Goal: Information Seeking & Learning: Find specific fact

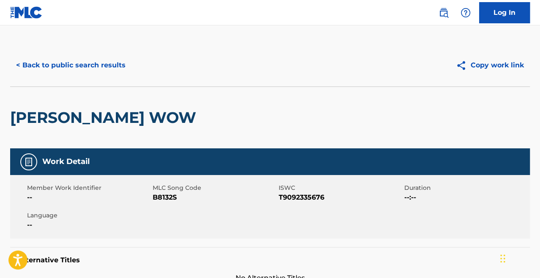
click at [90, 60] on button "< Back to public search results" at bounding box center [70, 65] width 121 height 21
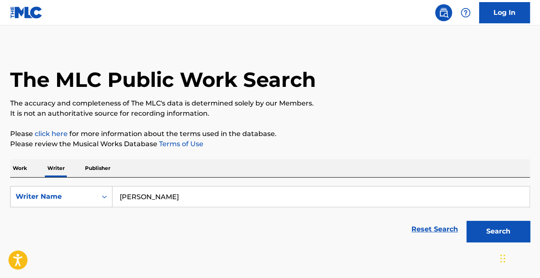
scroll to position [41, 0]
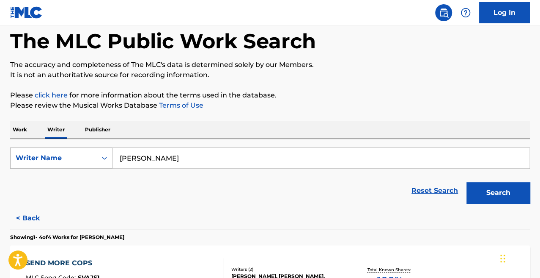
drag, startPoint x: 171, startPoint y: 157, endPoint x: 50, endPoint y: 162, distance: 120.7
click at [62, 160] on div "SearchWithCriteriaa51cd3f6-416d-4ced-9462-6cae48603985 Writer Name Broussard" at bounding box center [270, 157] width 520 height 21
paste input "Search Form"
type input "S"
drag, startPoint x: 156, startPoint y: 156, endPoint x: 90, endPoint y: 153, distance: 66.1
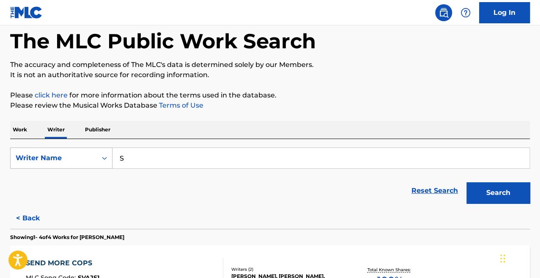
click at [90, 153] on div "SearchWithCriteriaa51cd3f6-416d-4ced-9462-6cae48603985 Writer Name S" at bounding box center [270, 157] width 520 height 21
click at [17, 128] on p "Work" at bounding box center [19, 130] width 19 height 18
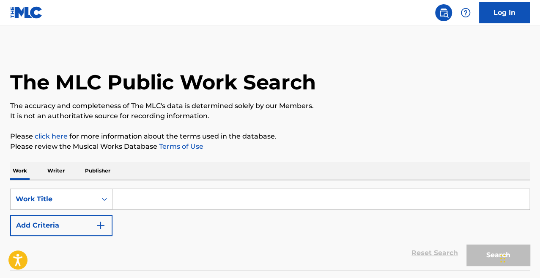
click at [163, 206] on input "Search Form" at bounding box center [321, 199] width 417 height 20
paste input "JUNGUNDRA"
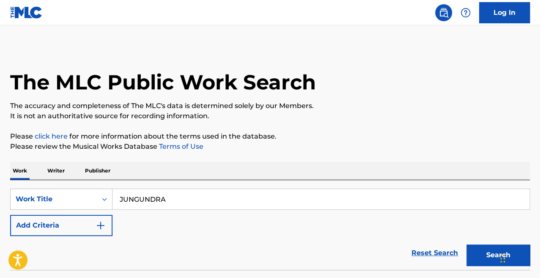
type input "JUNGUNDRA"
click at [467, 244] on button "Search" at bounding box center [498, 254] width 63 height 21
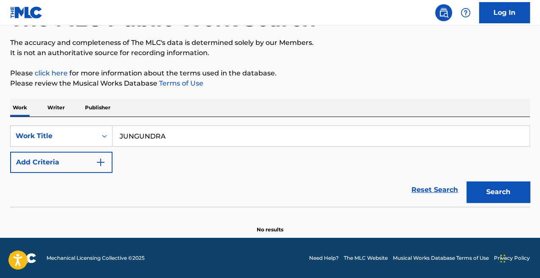
click at [63, 104] on p "Writer" at bounding box center [56, 108] width 22 height 18
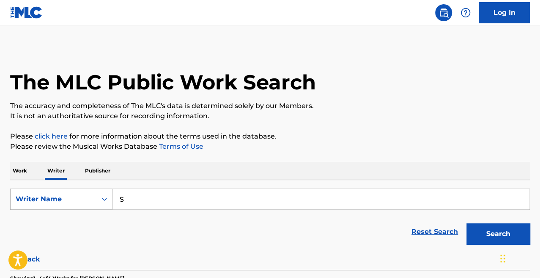
drag, startPoint x: 165, startPoint y: 203, endPoint x: 78, endPoint y: 200, distance: 87.2
click at [78, 200] on div "SearchWithCriteriaa51cd3f6-416d-4ced-9462-6cae48603985 Writer Name S" at bounding box center [270, 198] width 520 height 21
paste input "Lashawn Ameen Daniels"
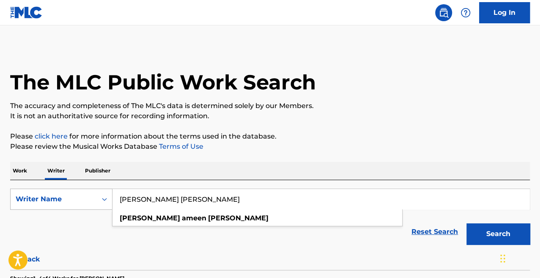
type input "Lashawn Ameen Daniels"
click at [467, 223] on button "Search" at bounding box center [498, 233] width 63 height 21
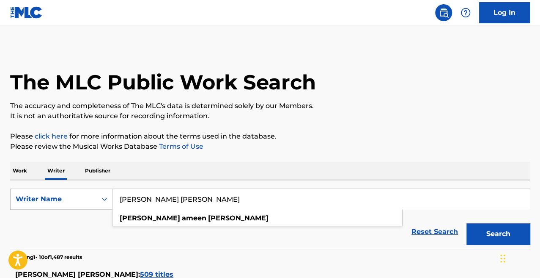
scroll to position [171, 0]
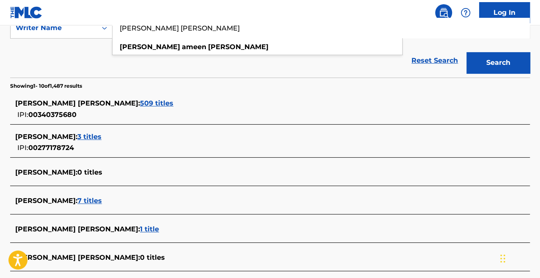
click at [140, 104] on span "509 titles" at bounding box center [156, 103] width 33 height 8
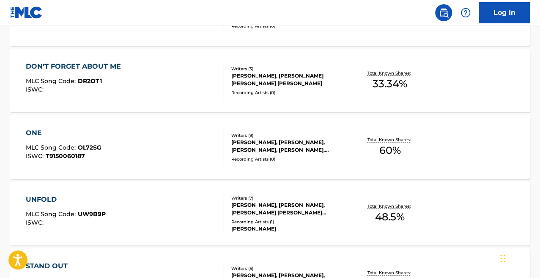
scroll to position [319, 0]
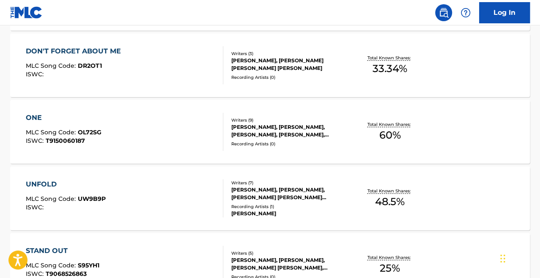
click at [125, 127] on div "ONE MLC Song Code : OL72SG ISWC : T9150060187" at bounding box center [125, 132] width 198 height 38
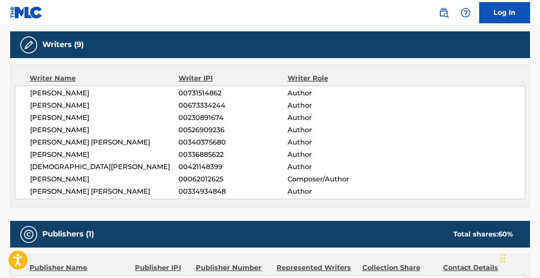
scroll to position [413, 0]
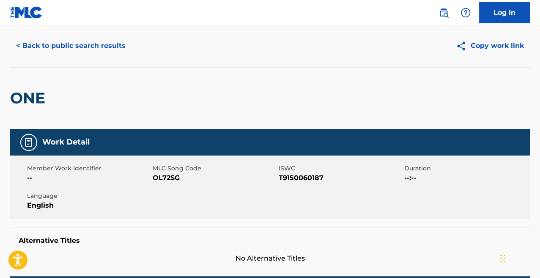
click at [56, 47] on button "< Back to public search results" at bounding box center [70, 45] width 121 height 21
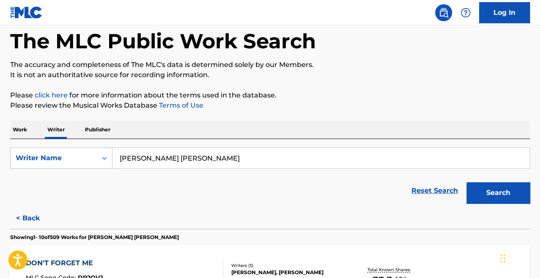
scroll to position [168, 0]
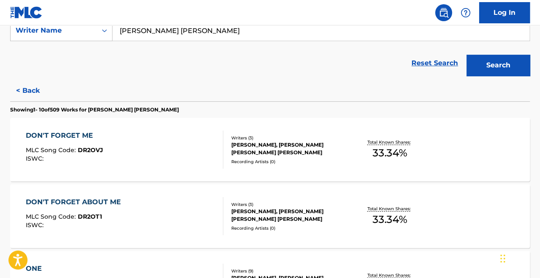
click at [146, 109] on p "Showing 1 - 10 of 509 Works for LASHAWN AMEEN DANIELS" at bounding box center [94, 110] width 169 height 8
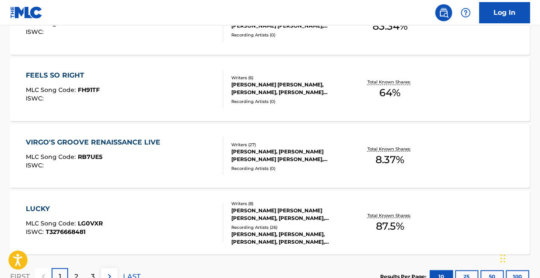
scroll to position [709, 0]
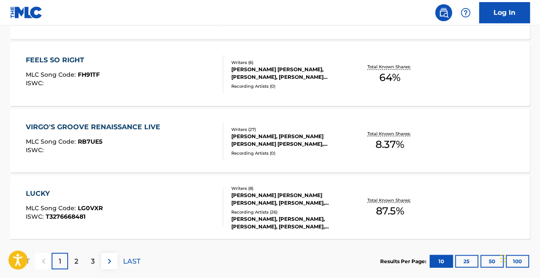
click at [184, 195] on div "LUCKY MLC Song Code : LG0VXR ISWC : T3276668481" at bounding box center [125, 207] width 198 height 38
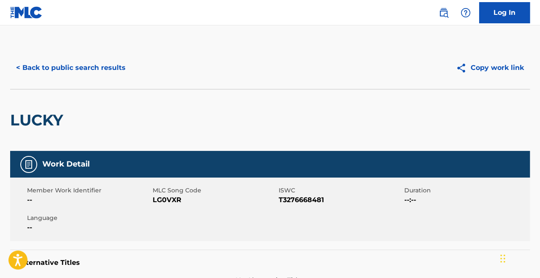
click at [60, 72] on button "< Back to public search results" at bounding box center [70, 67] width 121 height 21
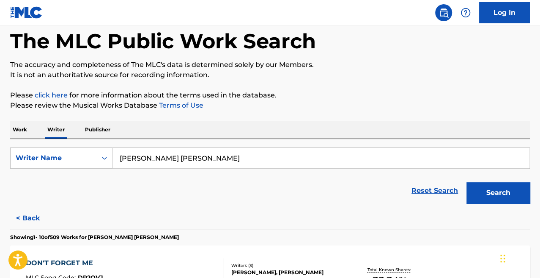
drag, startPoint x: 212, startPoint y: 161, endPoint x: 71, endPoint y: 142, distance: 142.6
click at [71, 142] on div "SearchWithCriteriaa51cd3f6-416d-4ced-9462-6cae48603985 Writer Name Lashawn Amee…" at bounding box center [270, 173] width 520 height 69
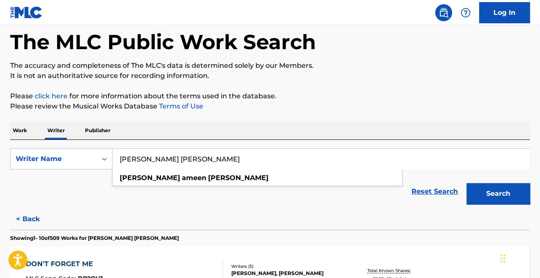
paste input "Search Form"
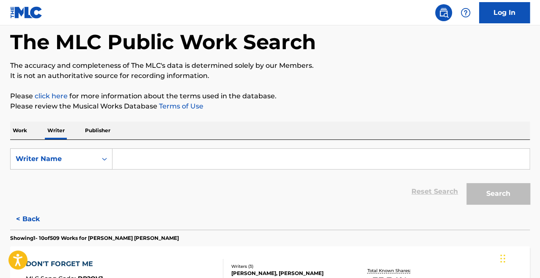
paste input "L"
type input "L"
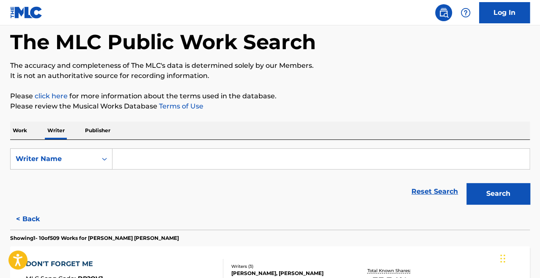
type input "L"
type input "Alison Wonderland"
click at [491, 176] on div "Search" at bounding box center [496, 191] width 68 height 34
click at [487, 197] on button "Search" at bounding box center [498, 193] width 63 height 21
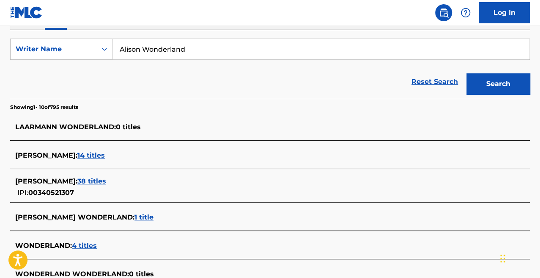
scroll to position [97, 0]
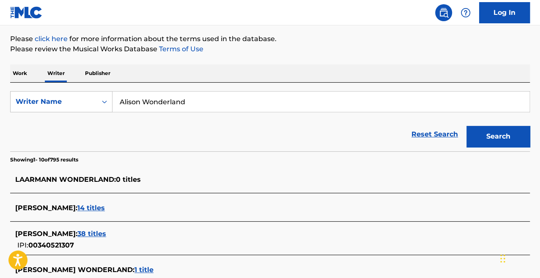
click at [25, 75] on p "Work" at bounding box center [19, 73] width 19 height 18
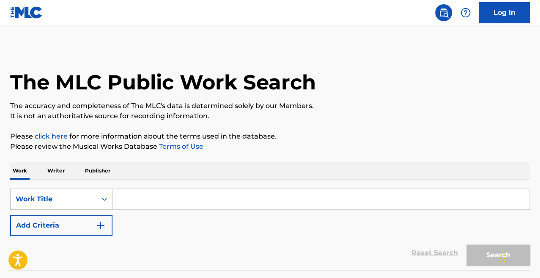
click at [157, 200] on input "Search Form" at bounding box center [321, 199] width 417 height 20
type input "d"
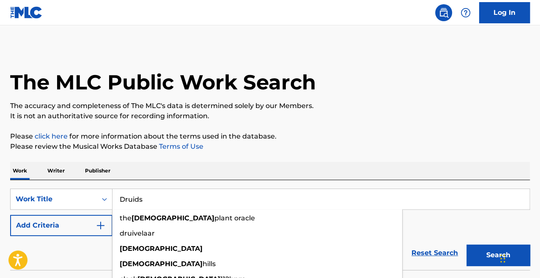
type input "Druids"
click at [467, 244] on button "Search" at bounding box center [498, 254] width 63 height 21
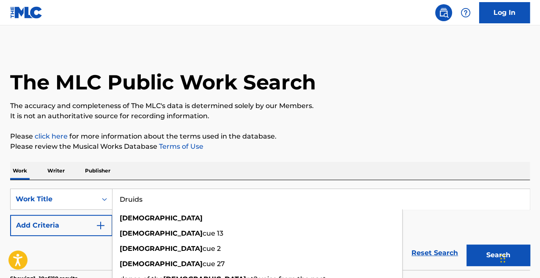
scroll to position [83, 0]
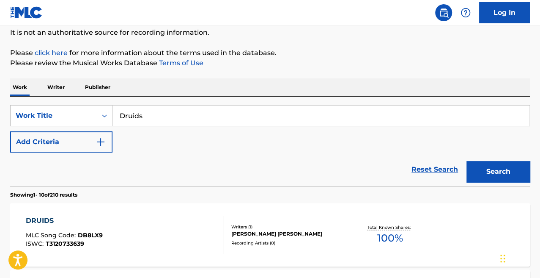
click at [53, 180] on div "Reset Search Search" at bounding box center [270, 169] width 520 height 34
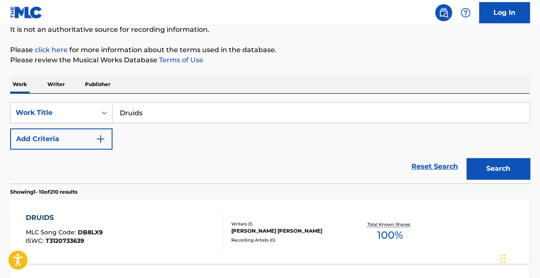
scroll to position [12, 0]
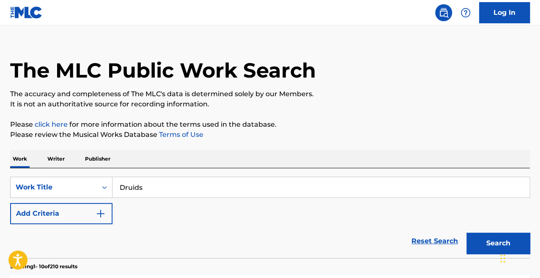
click at [46, 216] on button "Add Criteria" at bounding box center [61, 213] width 102 height 21
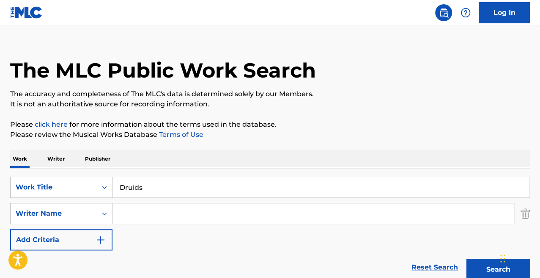
click at [167, 220] on input "Search Form" at bounding box center [314, 213] width 402 height 20
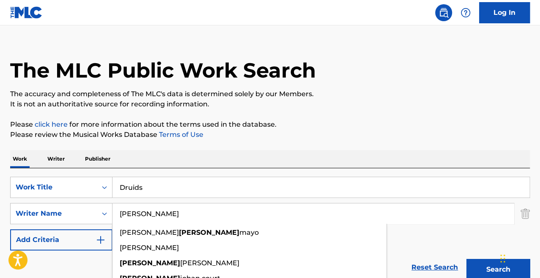
type input "sonny"
click at [467, 259] on button "Search" at bounding box center [498, 269] width 63 height 21
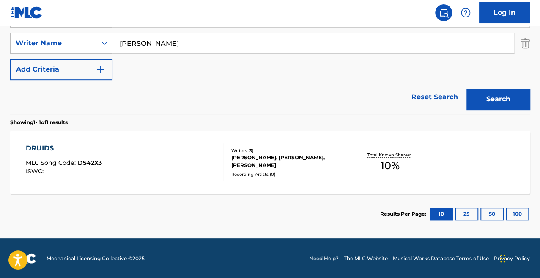
scroll to position [182, 0]
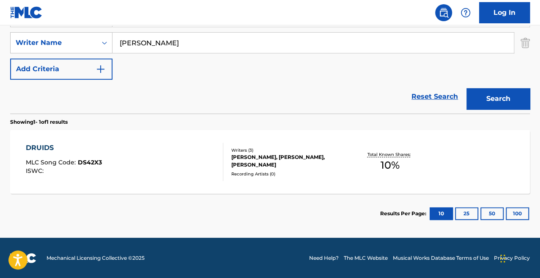
click at [150, 154] on div "DRUIDS MLC Song Code : DS42X3 ISWC :" at bounding box center [125, 162] width 198 height 38
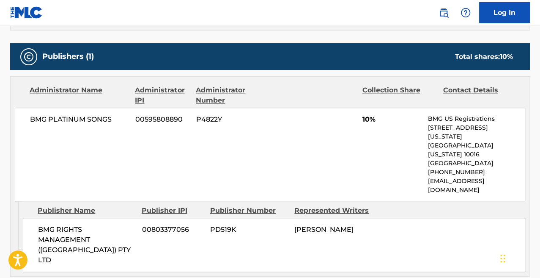
scroll to position [371, 0]
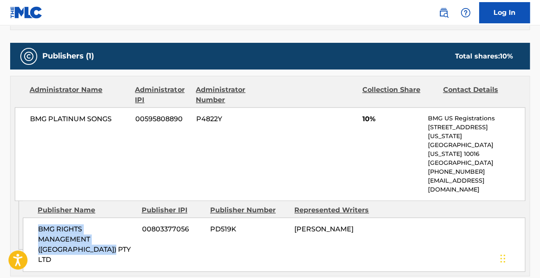
drag, startPoint x: 120, startPoint y: 220, endPoint x: 29, endPoint y: 204, distance: 92.0
click at [29, 217] on div "BMG RIGHTS MANAGEMENT (AUSTRALIA) PTY LTD 00803377056 PD519K ALEXANDRA SHOLLER" at bounding box center [274, 244] width 503 height 54
copy span "BMG RIGHTS MANAGEMENT (AUSTRALIA) PTY LTD"
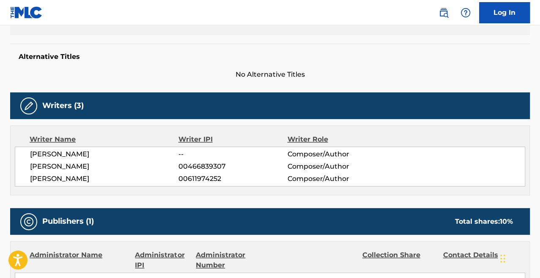
scroll to position [0, 0]
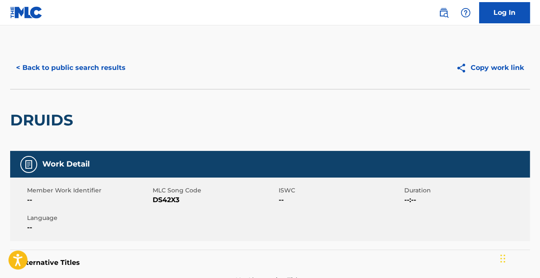
click at [39, 72] on button "< Back to public search results" at bounding box center [70, 67] width 121 height 21
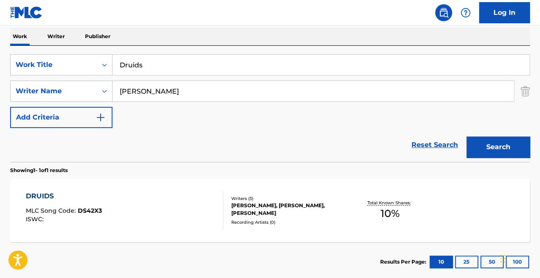
click at [57, 35] on p "Writer" at bounding box center [56, 37] width 22 height 18
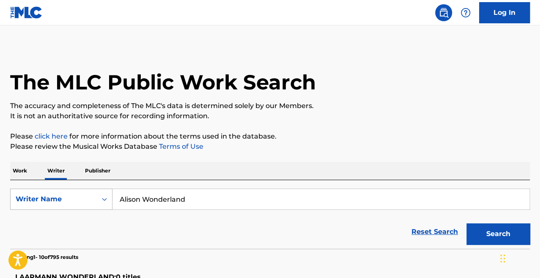
drag, startPoint x: 216, startPoint y: 206, endPoint x: 51, endPoint y: 206, distance: 165.4
click at [51, 206] on div "SearchWithCriteriaa51cd3f6-416d-4ced-9462-6cae48603985 Writer Name Alison Wonde…" at bounding box center [270, 198] width 520 height 21
paste input "[PERSON_NAME]"
type input "[PERSON_NAME]"
click at [467, 223] on button "Search" at bounding box center [498, 233] width 63 height 21
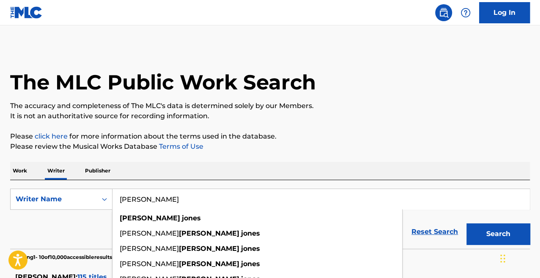
scroll to position [91, 0]
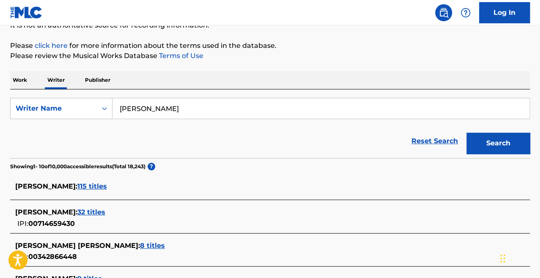
click at [97, 190] on div "GREGORY JONES : 115 titles" at bounding box center [259, 186] width 488 height 10
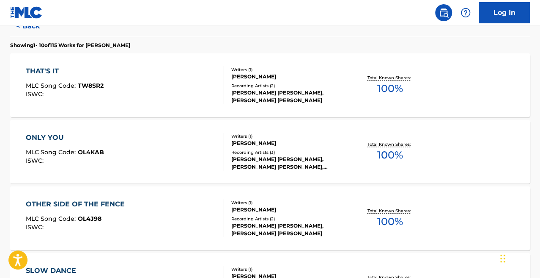
scroll to position [232, 0]
click at [130, 77] on div "THAT'S IT MLC Song Code : TW8SR2 ISWC :" at bounding box center [125, 85] width 198 height 38
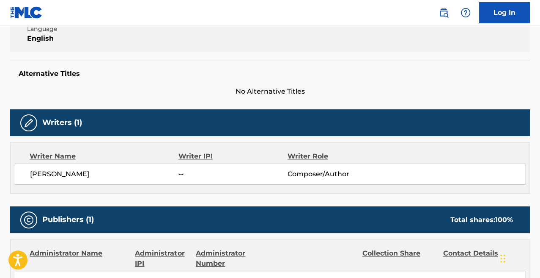
scroll to position [345, 0]
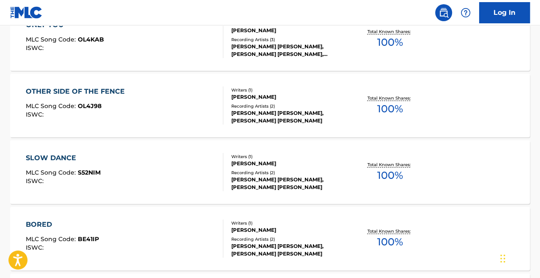
click at [137, 182] on div "SLOW DANCE MLC Song Code : S52NIM ISWC :" at bounding box center [125, 172] width 198 height 38
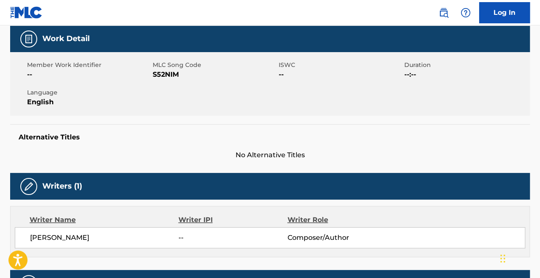
scroll to position [89, 0]
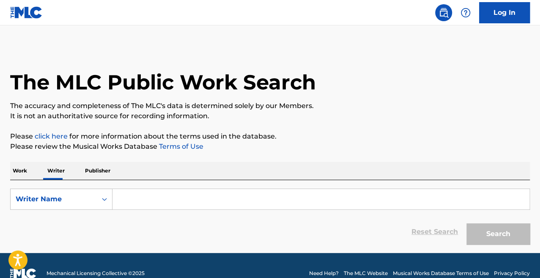
click at [146, 195] on input "Search Form" at bounding box center [321, 199] width 417 height 20
paste input "[PERSON_NAME]"
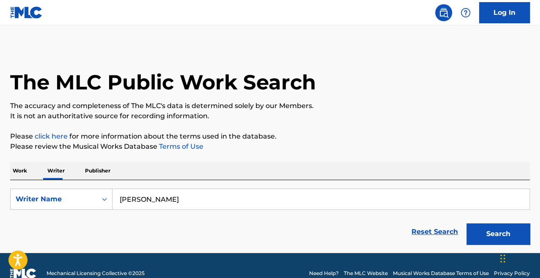
type input "[PERSON_NAME]"
click at [467, 223] on button "Search" at bounding box center [498, 233] width 63 height 21
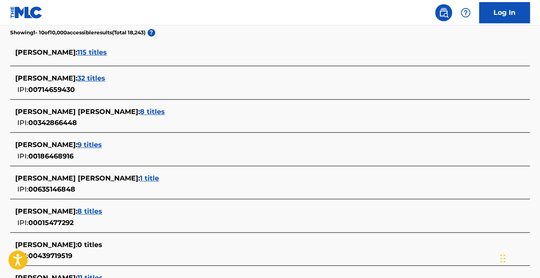
scroll to position [224, 0]
click at [94, 77] on span "32 titles" at bounding box center [91, 78] width 28 height 8
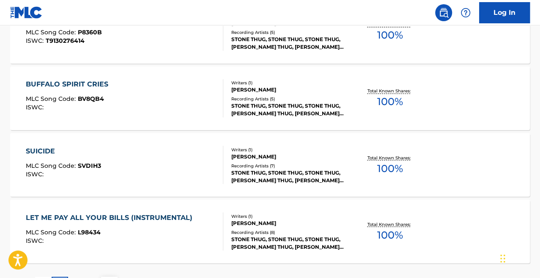
scroll to position [684, 0]
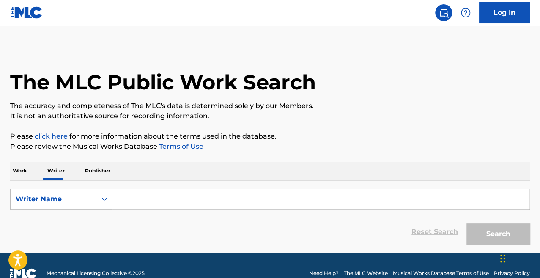
click at [151, 195] on input "Search Form" at bounding box center [321, 199] width 417 height 20
paste input "[PERSON_NAME]"
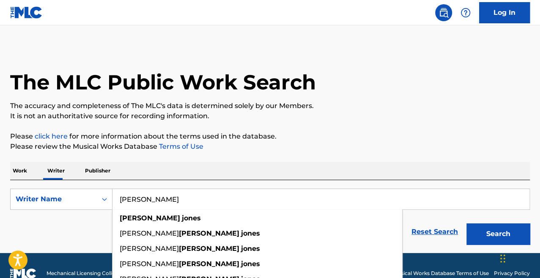
type input "[PERSON_NAME]"
click at [467, 223] on button "Search" at bounding box center [498, 233] width 63 height 21
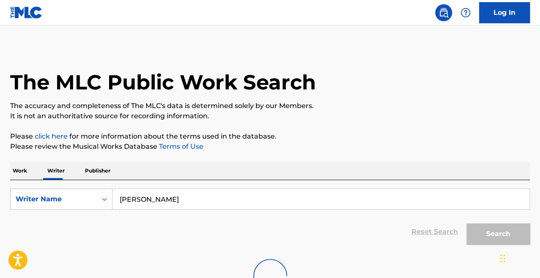
scroll to position [69, 0]
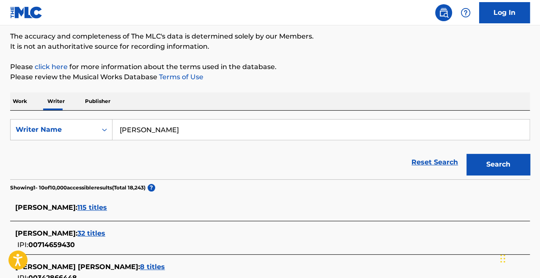
click at [25, 109] on p "Work" at bounding box center [19, 101] width 19 height 18
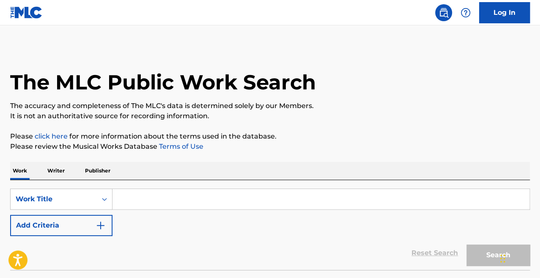
click at [133, 197] on input "Search Form" at bounding box center [321, 199] width 417 height 20
type input "d"
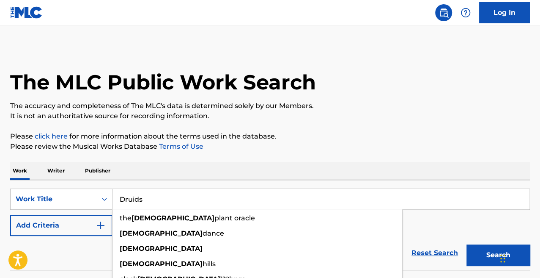
type input "Druids"
click at [467, 244] on button "Search" at bounding box center [498, 254] width 63 height 21
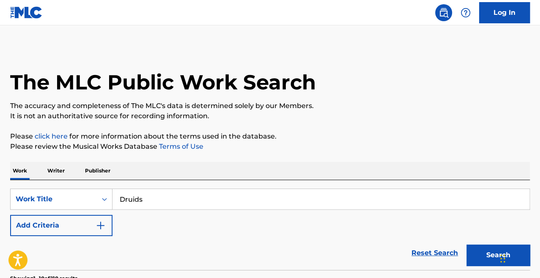
click at [94, 223] on button "Add Criteria" at bounding box center [61, 225] width 102 height 21
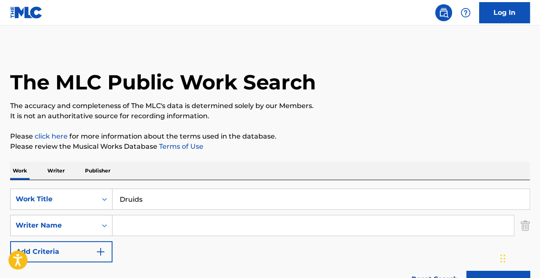
click at [124, 230] on input "Search Form" at bounding box center [314, 225] width 402 height 20
type input "moore"
click at [467, 270] on button "Search" at bounding box center [498, 280] width 63 height 21
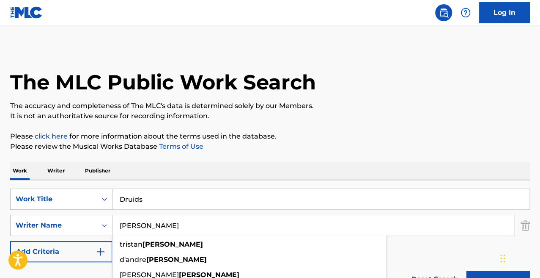
scroll to position [182, 0]
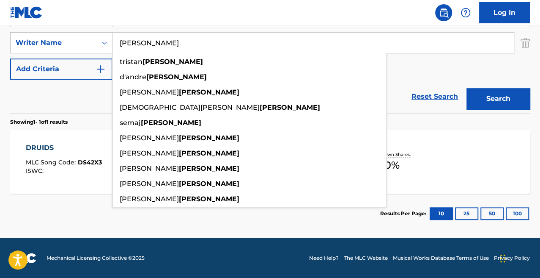
click at [70, 186] on div "DRUIDS MLC Song Code : DS42X3 ISWC : Writers ( 3 ) GREGORY JONES, SONNY MOORE, …" at bounding box center [270, 161] width 520 height 63
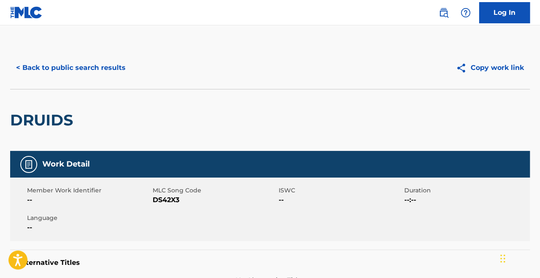
click at [60, 74] on button "< Back to public search results" at bounding box center [70, 67] width 121 height 21
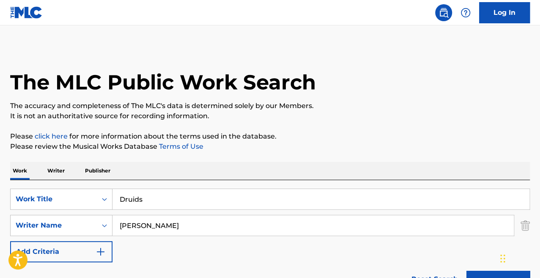
scroll to position [134, 0]
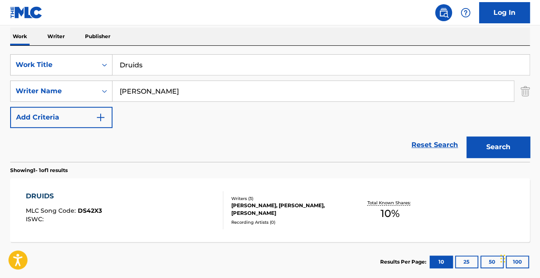
click at [52, 36] on p "Writer" at bounding box center [56, 37] width 22 height 18
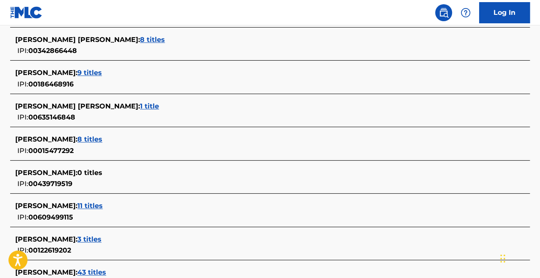
scroll to position [399, 0]
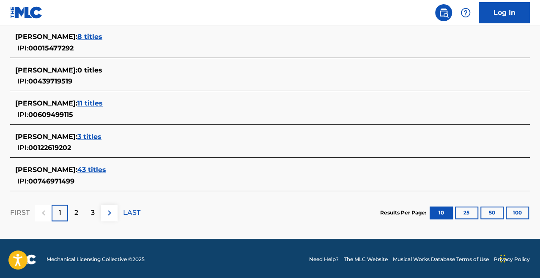
click at [99, 166] on span "43 titles" at bounding box center [91, 169] width 29 height 8
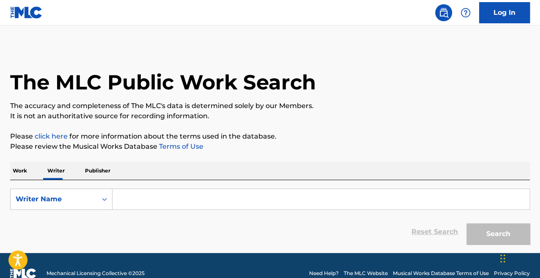
click at [140, 195] on input "Search Form" at bounding box center [321, 199] width 417 height 20
paste input "[PERSON_NAME]"
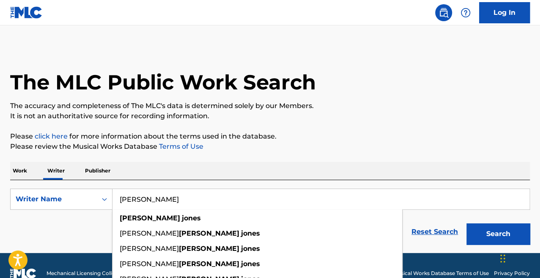
type input "[PERSON_NAME]"
click at [467, 223] on button "Search" at bounding box center [498, 233] width 63 height 21
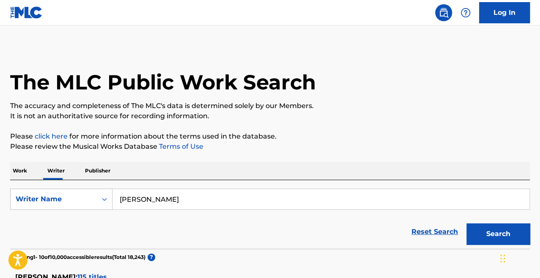
scroll to position [162, 0]
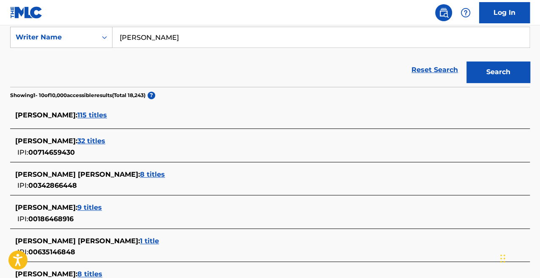
click at [90, 116] on span "115 titles" at bounding box center [92, 115] width 30 height 8
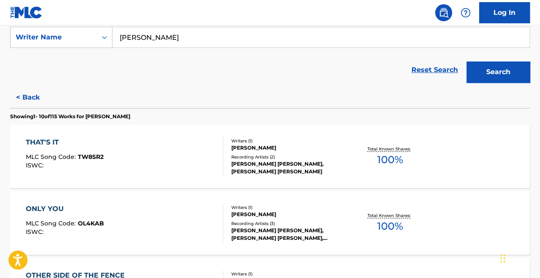
click at [181, 174] on div "THAT'S IT MLC Song Code : TW8SR2 ISWC :" at bounding box center [125, 156] width 198 height 38
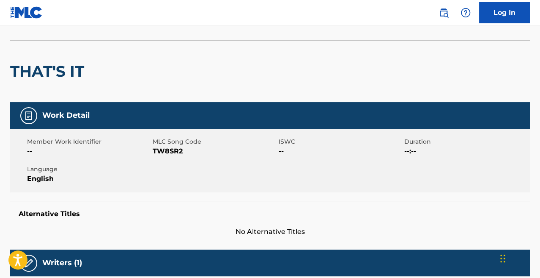
scroll to position [48, 0]
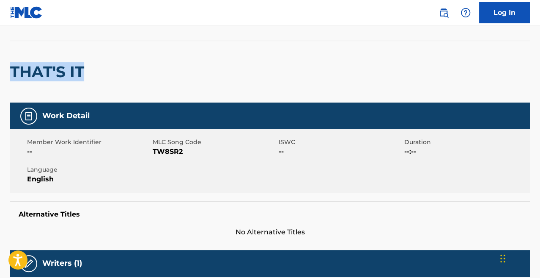
drag, startPoint x: 85, startPoint y: 71, endPoint x: 7, endPoint y: 74, distance: 78.8
copy h2 "THAT'S IT"
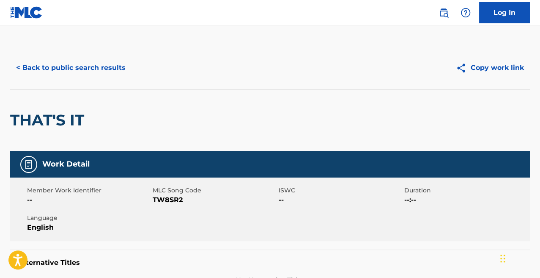
click at [56, 56] on div "< Back to public search results Copy work link" at bounding box center [270, 68] width 520 height 42
click at [52, 72] on button "< Back to public search results" at bounding box center [70, 67] width 121 height 21
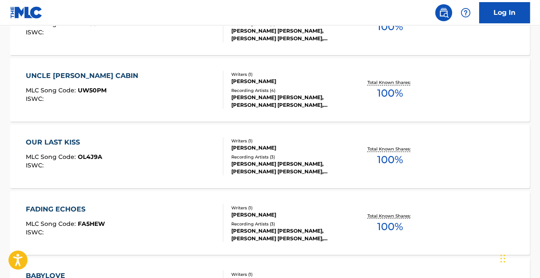
scroll to position [698, 0]
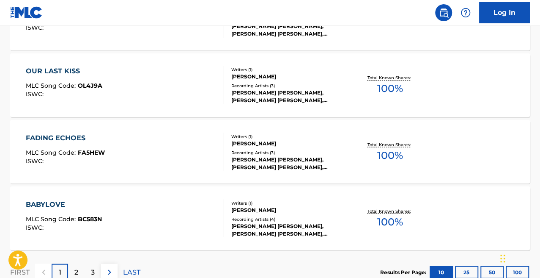
click at [145, 146] on div "FADING ECHOES MLC Song Code : FA5HEW ISWC :" at bounding box center [125, 151] width 198 height 38
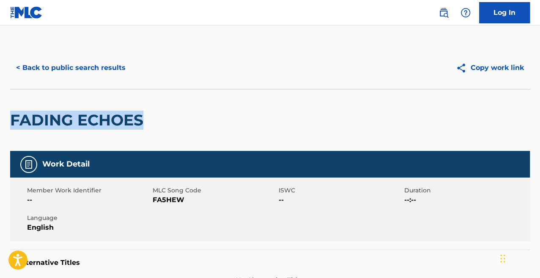
drag, startPoint x: 150, startPoint y: 127, endPoint x: 8, endPoint y: 117, distance: 143.0
copy h2 "FADING ECHOES"
click at [57, 73] on button "< Back to public search results" at bounding box center [70, 67] width 121 height 21
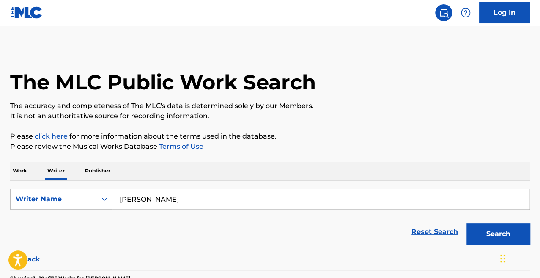
click at [172, 201] on input "[PERSON_NAME]" at bounding box center [321, 199] width 417 height 20
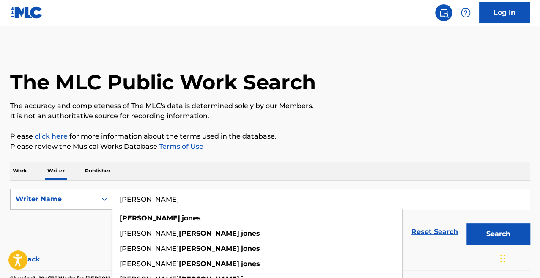
click at [467, 223] on button "Search" at bounding box center [498, 233] width 63 height 21
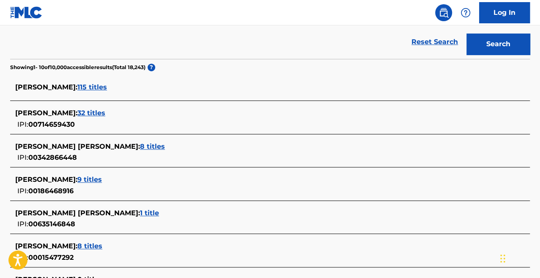
scroll to position [190, 0]
click at [85, 114] on span "32 titles" at bounding box center [91, 112] width 28 height 8
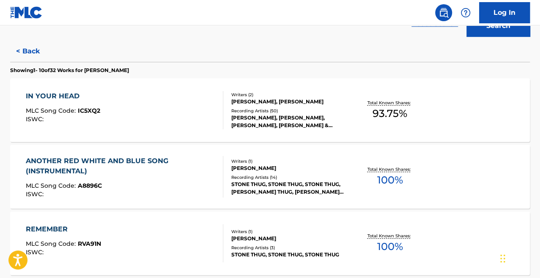
scroll to position [0, 0]
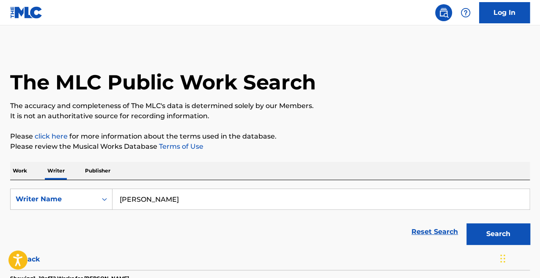
click at [496, 234] on button "Search" at bounding box center [498, 233] width 63 height 21
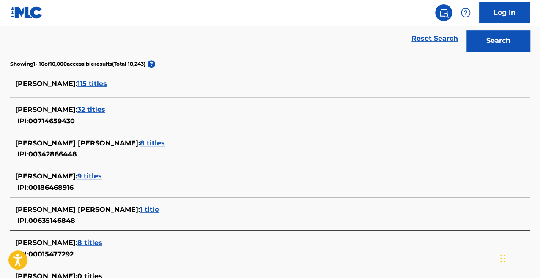
scroll to position [209, 0]
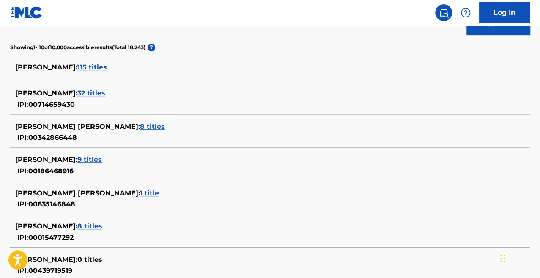
click at [99, 159] on span "9 titles" at bounding box center [89, 159] width 25 height 8
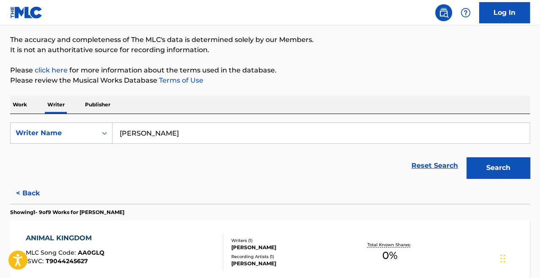
scroll to position [0, 0]
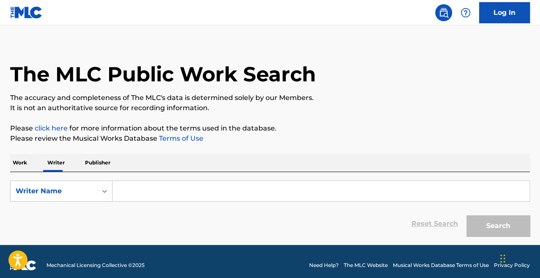
scroll to position [9, 0]
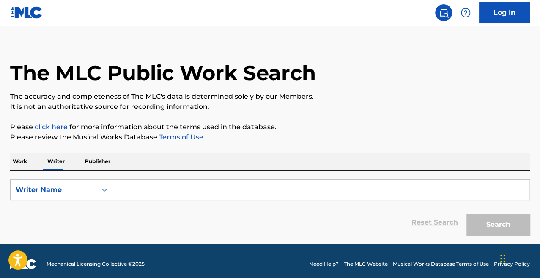
click at [187, 199] on input "Search Form" at bounding box center [321, 189] width 417 height 20
paste input "FADING ECHOES"
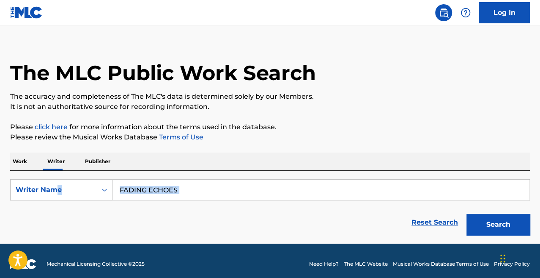
drag, startPoint x: 207, startPoint y: 202, endPoint x: 41, endPoint y: 169, distance: 169.5
click at [41, 169] on div "Work Writer Publisher SearchWithCriteriabf716049-85cb-424f-895d-9b504853e39b Wr…" at bounding box center [270, 195] width 520 height 87
click at [190, 196] on input "FADING ECHOES" at bounding box center [321, 189] width 417 height 20
drag, startPoint x: 187, startPoint y: 190, endPoint x: 98, endPoint y: 187, distance: 88.9
click at [98, 187] on div "SearchWithCriteriabf716049-85cb-424f-895d-9b504853e39b Writer Name FADING ECHOES" at bounding box center [270, 189] width 520 height 21
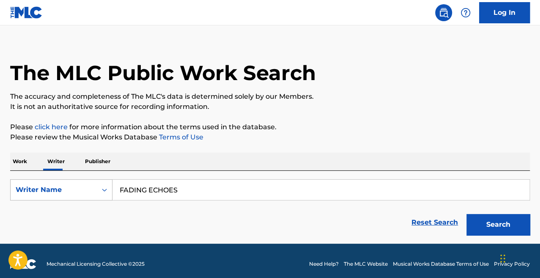
type input "g"
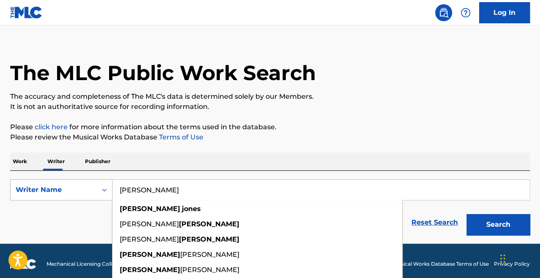
type input "[PERSON_NAME]"
click at [467, 214] on button "Search" at bounding box center [498, 224] width 63 height 21
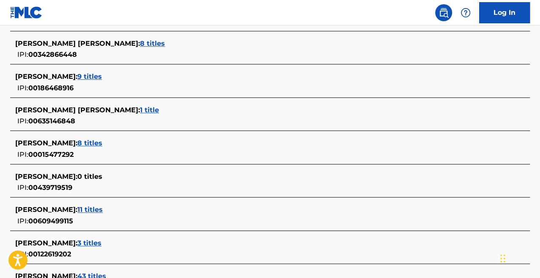
scroll to position [301, 0]
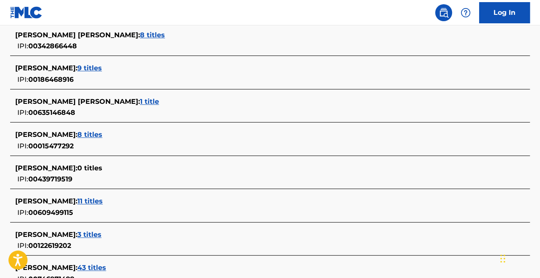
click at [97, 197] on span "11 titles" at bounding box center [89, 201] width 25 height 8
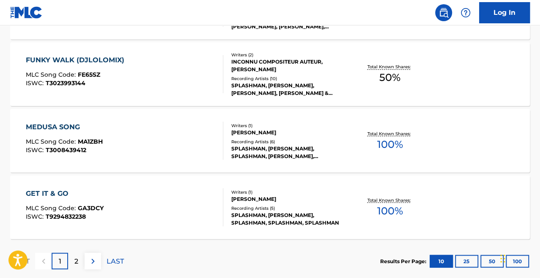
scroll to position [758, 0]
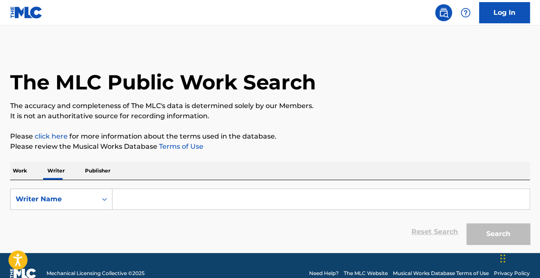
click at [151, 210] on form "SearchWithCriteria7ceac4fa-a346-4047-8b08-f8143b20416c Writer Name Reset Search…" at bounding box center [270, 218] width 520 height 60
click at [131, 196] on input "Search Form" at bounding box center [321, 199] width 417 height 20
paste input "FADING ECHOES"
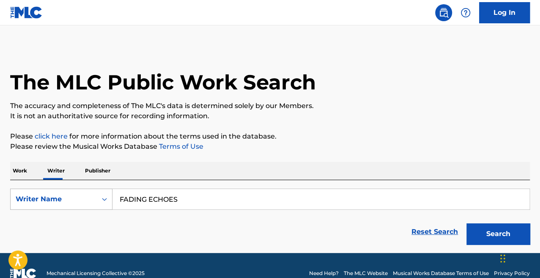
drag, startPoint x: 184, startPoint y: 200, endPoint x: 112, endPoint y: 198, distance: 72.8
click at [112, 198] on div "SearchWithCriteria7ceac4fa-a346-4047-8b08-f8143b20416c Writer Name FADING ECHOES" at bounding box center [270, 198] width 520 height 21
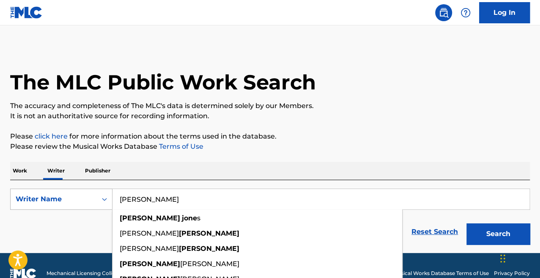
type input "[PERSON_NAME]"
click at [467, 223] on button "Search" at bounding box center [498, 233] width 63 height 21
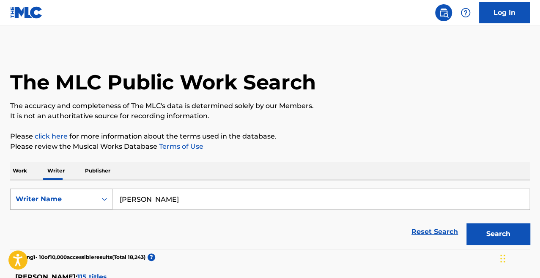
scroll to position [399, 0]
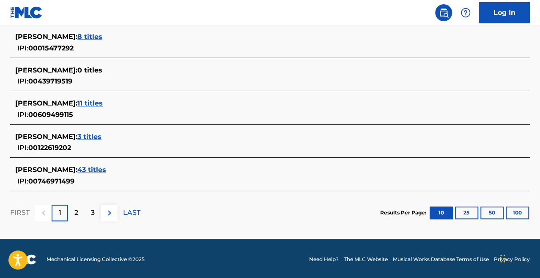
click at [90, 170] on span "43 titles" at bounding box center [91, 169] width 29 height 8
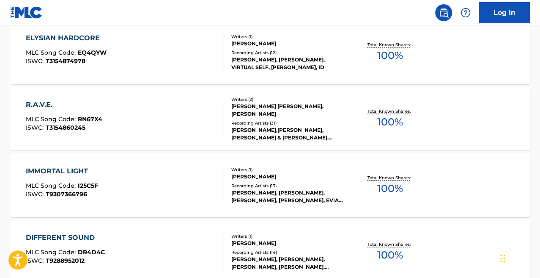
scroll to position [206, 0]
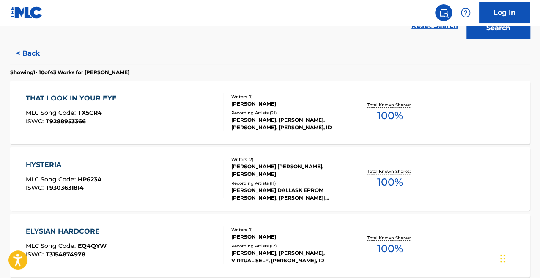
click at [166, 121] on div "THAT LOOK IN YOUR EYE MLC Song Code : TX5CR4 ISWC : T9288953366" at bounding box center [125, 112] width 198 height 38
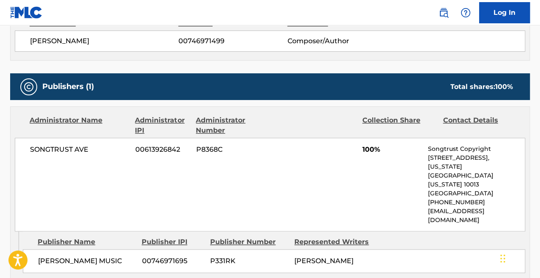
scroll to position [322, 0]
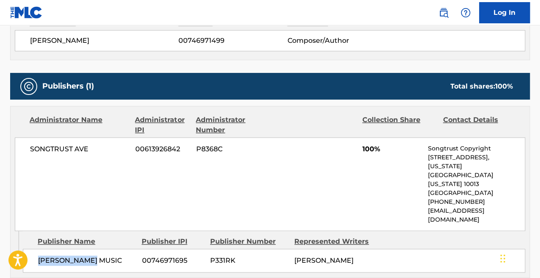
drag, startPoint x: 95, startPoint y: 231, endPoint x: 40, endPoint y: 231, distance: 55.4
click at [40, 255] on span "[PERSON_NAME] MUSIC" at bounding box center [86, 260] width 97 height 10
copy span "[PERSON_NAME] MUSIC"
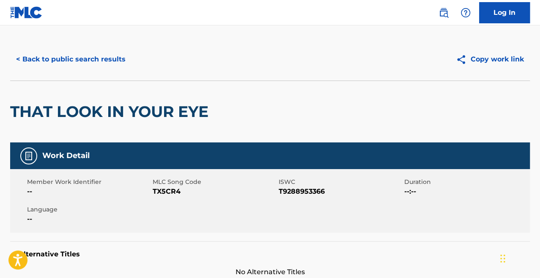
scroll to position [0, 0]
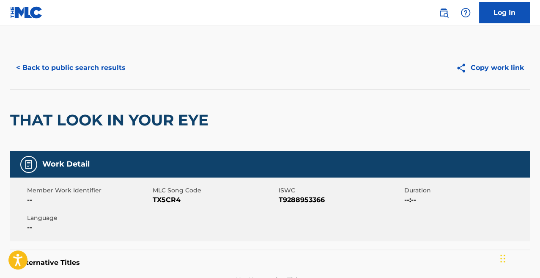
click at [79, 72] on button "< Back to public search results" at bounding box center [70, 67] width 121 height 21
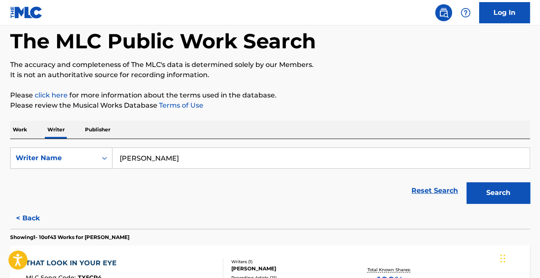
click at [26, 130] on p "Work" at bounding box center [19, 130] width 19 height 18
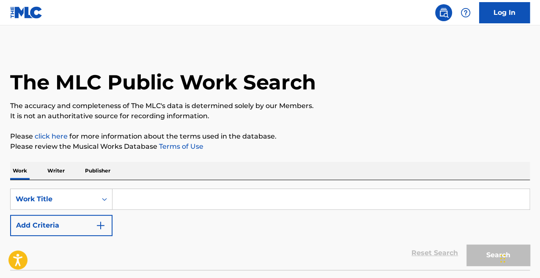
click at [171, 197] on input "Search Form" at bounding box center [321, 199] width 417 height 20
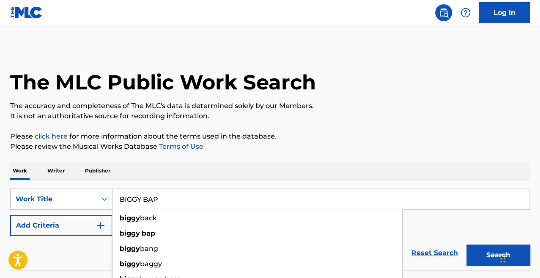
type input "BIGGY BAP"
click at [467, 244] on button "Search" at bounding box center [498, 254] width 63 height 21
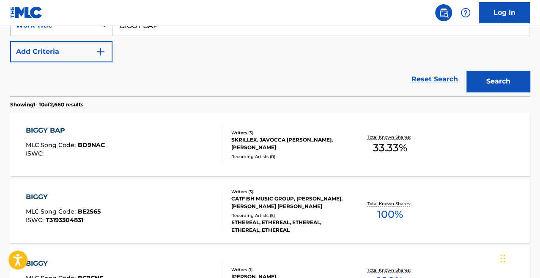
scroll to position [175, 0]
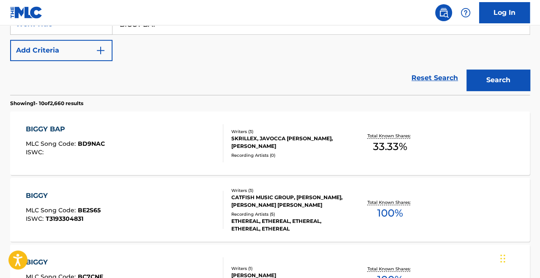
click at [140, 140] on div "BIGGY BAP MLC Song Code : BD9NAC ISWC :" at bounding box center [125, 143] width 198 height 38
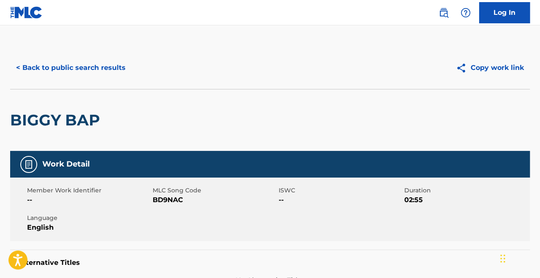
click at [62, 68] on button "< Back to public search results" at bounding box center [70, 67] width 121 height 21
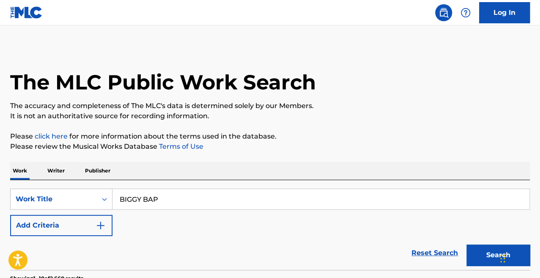
click at [52, 167] on p "Writer" at bounding box center [56, 171] width 22 height 18
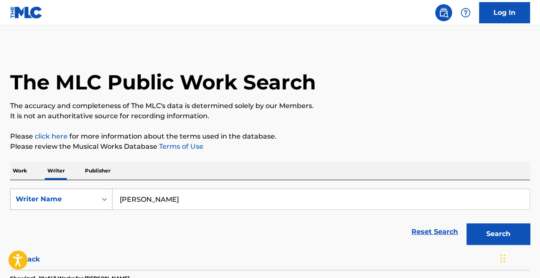
drag, startPoint x: 169, startPoint y: 200, endPoint x: 105, endPoint y: 205, distance: 64.5
click at [105, 205] on div "SearchWithCriteria7ceac4fa-a346-4047-8b08-f8143b20416c Writer Name [PERSON_NAME]" at bounding box center [270, 198] width 520 height 21
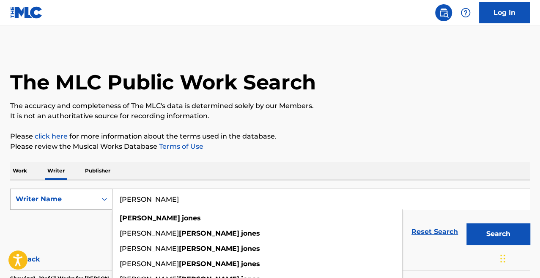
paste input "[PERSON_NAME] MUSIC"
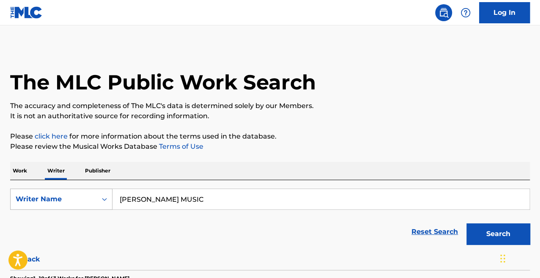
drag, startPoint x: 186, startPoint y: 206, endPoint x: 76, endPoint y: 198, distance: 110.7
click at [76, 198] on div "SearchWithCriteria7ceac4fa-a346-4047-8b08-f8143b20416c Writer Name [PERSON_NAME…" at bounding box center [270, 198] width 520 height 21
paste input "[PERSON_NAME]"
type input "[PERSON_NAME]"
click at [467, 223] on button "Search" at bounding box center [498, 233] width 63 height 21
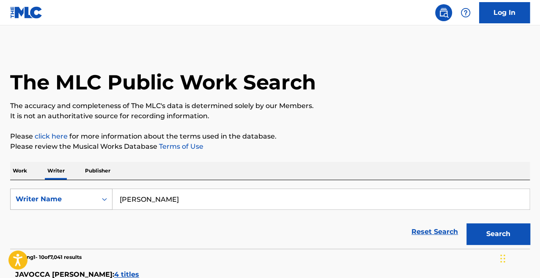
scroll to position [173, 0]
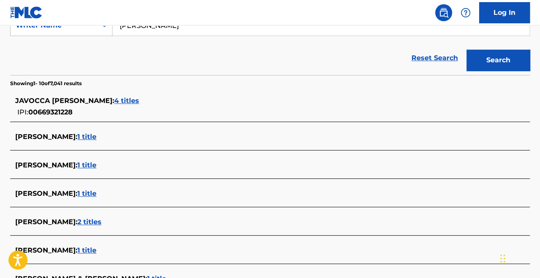
click at [114, 103] on span "4 titles" at bounding box center [126, 100] width 25 height 8
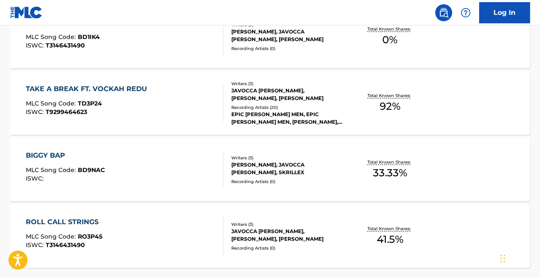
scroll to position [282, 0]
click at [177, 115] on div "TAKE A BREAK FT. VOCKAH REDU MLC Song Code : TD3P24 ISWC : T9299464623" at bounding box center [125, 102] width 198 height 38
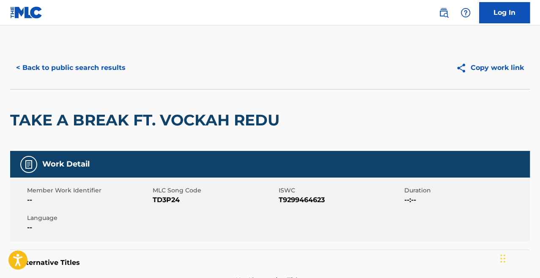
click at [60, 64] on button "< Back to public search results" at bounding box center [70, 67] width 121 height 21
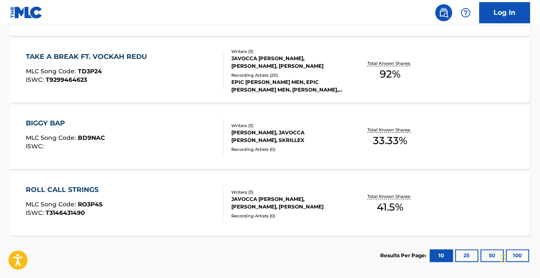
scroll to position [319, 0]
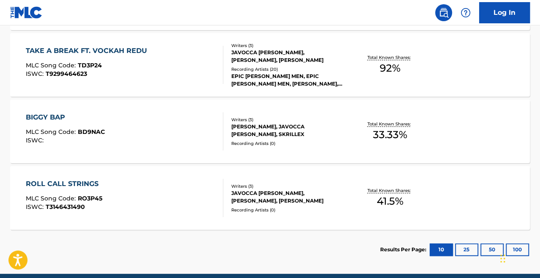
click at [200, 198] on div "ROLL CALL STRINGS MLC Song Code : RO3P45 ISWC : T3146431490" at bounding box center [125, 198] width 198 height 38
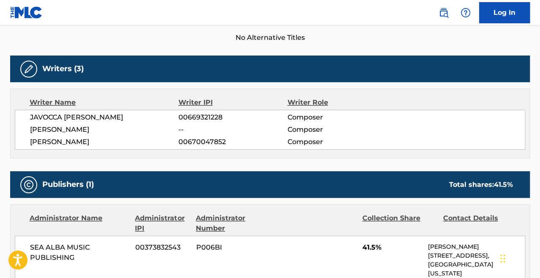
scroll to position [396, 0]
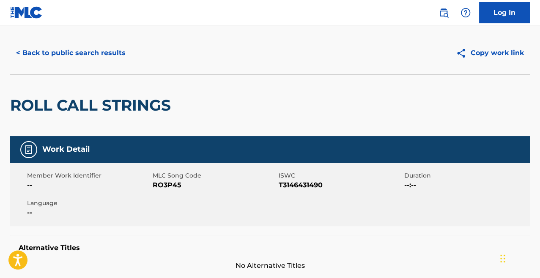
click at [58, 50] on button "< Back to public search results" at bounding box center [70, 52] width 121 height 21
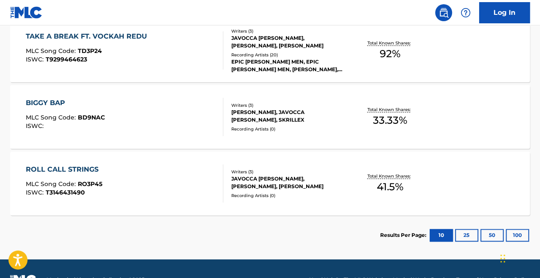
scroll to position [334, 0]
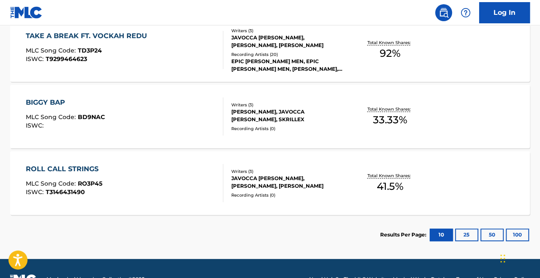
click at [150, 117] on div "BIGGY BAP MLC Song Code : BD9NAC ISWC :" at bounding box center [125, 116] width 198 height 38
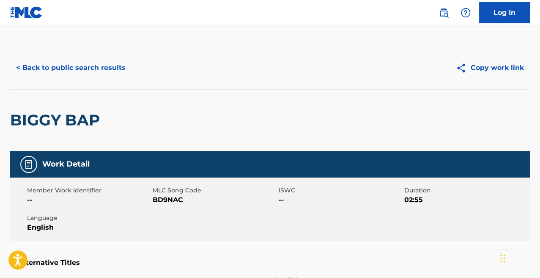
click at [102, 66] on button "< Back to public search results" at bounding box center [70, 67] width 121 height 21
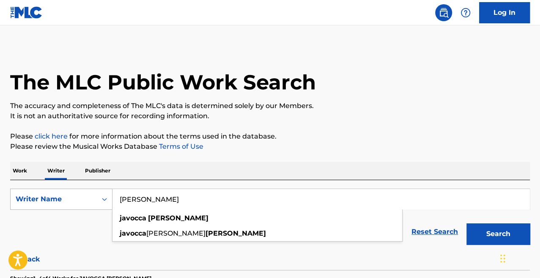
drag, startPoint x: 178, startPoint y: 209, endPoint x: 69, endPoint y: 191, distance: 109.7
click at [69, 191] on div "SearchWithCriteria7ceac4fa-a346-4047-8b08-f8143b20416c Writer Name [PERSON_NAME…" at bounding box center [270, 198] width 520 height 21
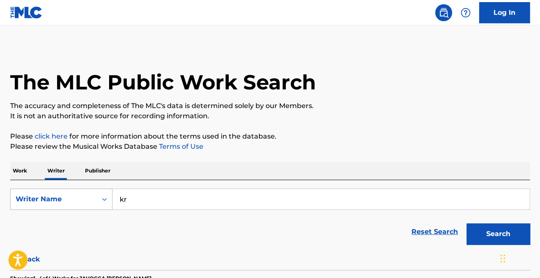
type input "k"
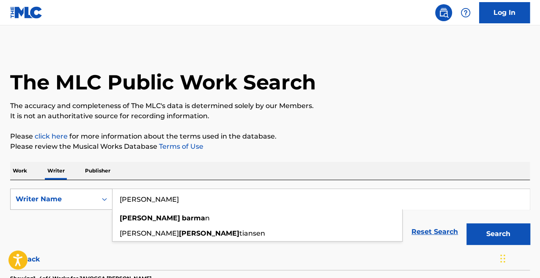
type input "[PERSON_NAME]"
click at [467, 223] on button "Search" at bounding box center [498, 233] width 63 height 21
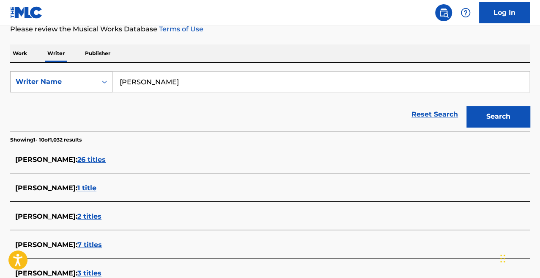
scroll to position [118, 0]
click at [80, 154] on div "[PERSON_NAME] : 26 titles" at bounding box center [270, 160] width 520 height 20
click at [82, 157] on span "26 titles" at bounding box center [91, 159] width 28 height 8
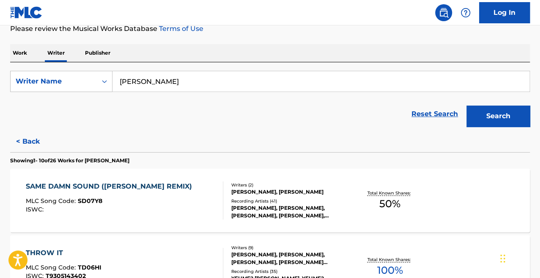
scroll to position [173, 0]
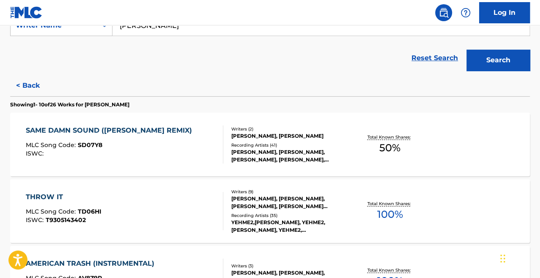
click at [196, 221] on div "THROW IT MLC Song Code : TD06HI ISWC : T9305143402" at bounding box center [125, 211] width 198 height 38
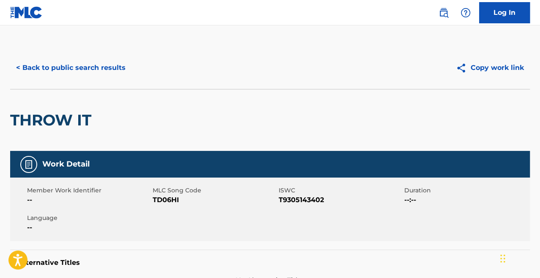
click at [58, 62] on button "< Back to public search results" at bounding box center [70, 67] width 121 height 21
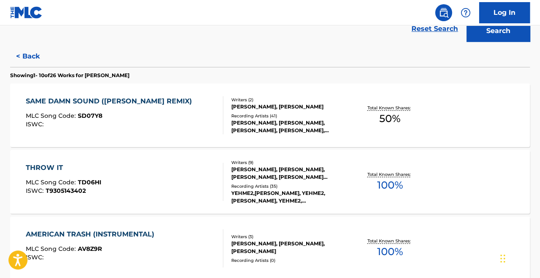
scroll to position [215, 0]
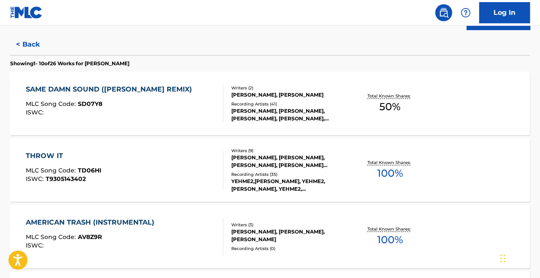
click at [200, 175] on div "THROW IT MLC Song Code : TD06HI ISWC : T9305143402" at bounding box center [125, 170] width 198 height 38
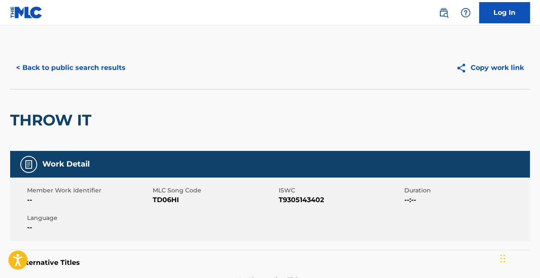
click at [58, 60] on button "< Back to public search results" at bounding box center [70, 67] width 121 height 21
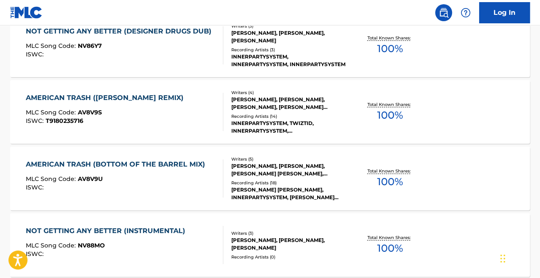
scroll to position [570, 0]
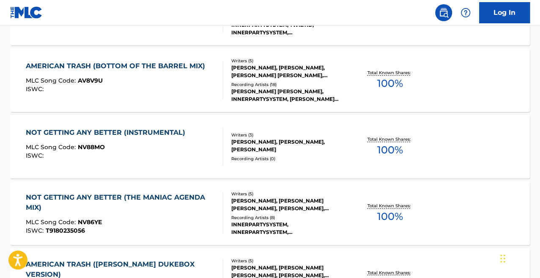
click at [156, 157] on div "ISWC :" at bounding box center [108, 155] width 164 height 6
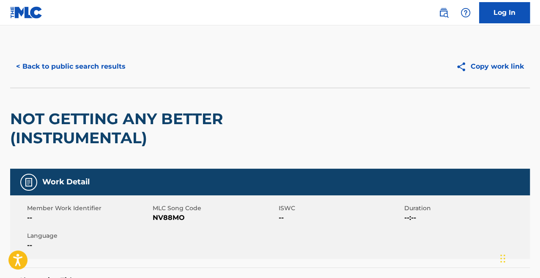
click at [69, 60] on button "< Back to public search results" at bounding box center [70, 66] width 121 height 21
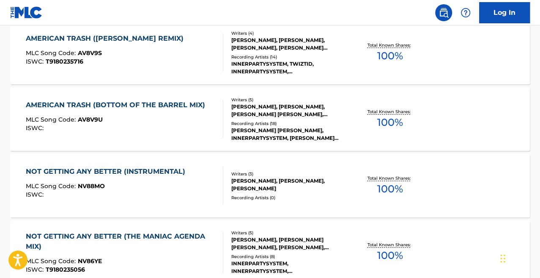
scroll to position [758, 0]
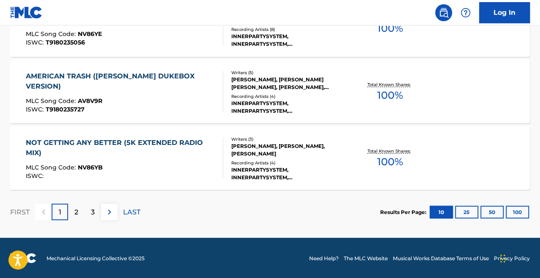
click at [180, 158] on div "NOT GETTING ANY BETTER (5K EXTENDED RADIO MIX) MLC Song Code : NV86YB ISWC :" at bounding box center [121, 157] width 190 height 41
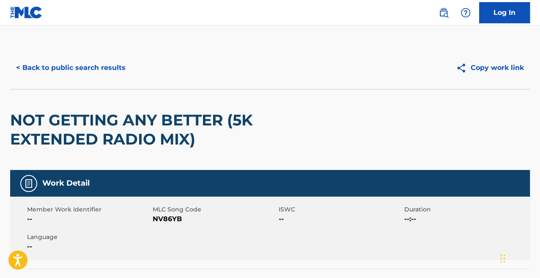
click at [52, 67] on button "< Back to public search results" at bounding box center [70, 67] width 121 height 21
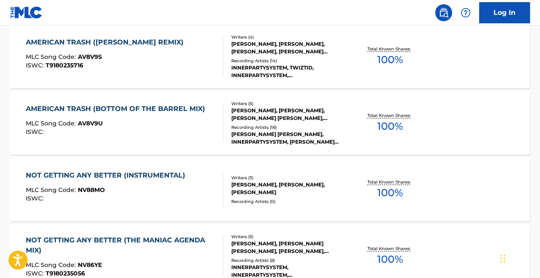
scroll to position [650, 0]
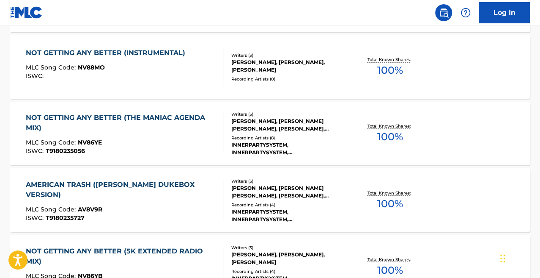
click at [158, 129] on div "NOT GETTING ANY BETTER (THE MANIAC AGENDA MIX)" at bounding box center [121, 123] width 190 height 20
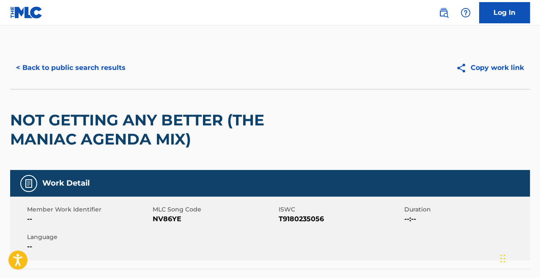
click at [64, 60] on button "< Back to public search results" at bounding box center [70, 67] width 121 height 21
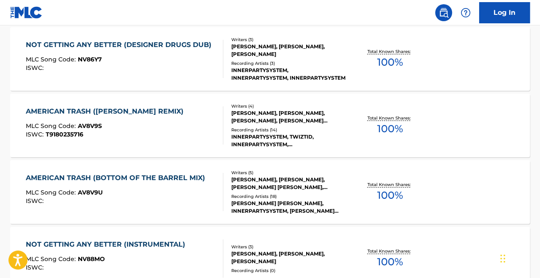
scroll to position [758, 0]
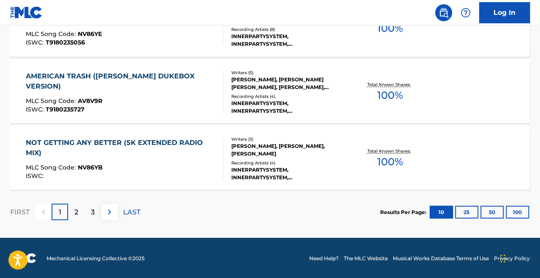
click at [92, 210] on p "3" at bounding box center [93, 211] width 4 height 10
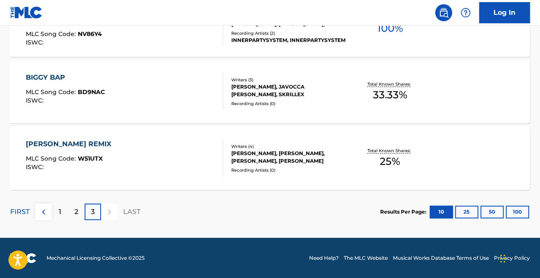
scroll to position [429, 0]
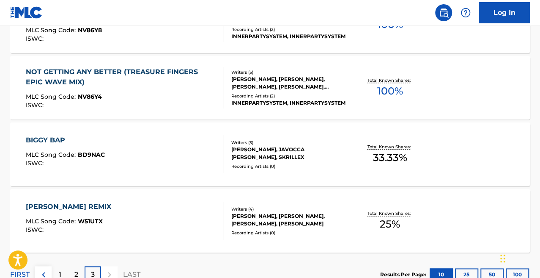
click at [124, 97] on div "MLC Song Code : NV86Y4" at bounding box center [121, 98] width 190 height 8
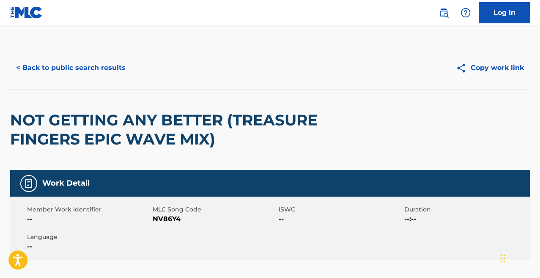
click at [72, 79] on div "< Back to public search results Copy work link" at bounding box center [270, 68] width 520 height 42
click at [59, 62] on button "< Back to public search results" at bounding box center [70, 67] width 121 height 21
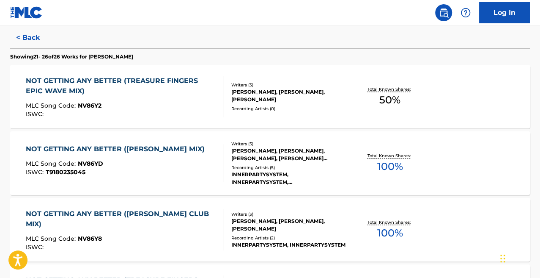
scroll to position [116, 0]
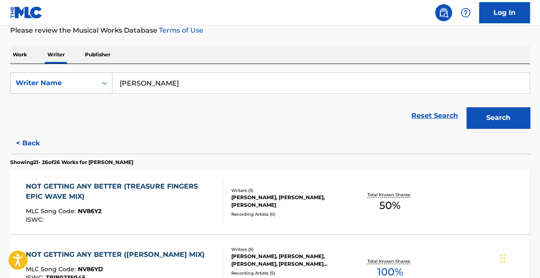
click at [278, 220] on div "NOT GETTING ANY BETTER (TREASURE FINGERS EPIC WAVE MIX) MLC Song Code : NV86Y2 …" at bounding box center [270, 201] width 520 height 63
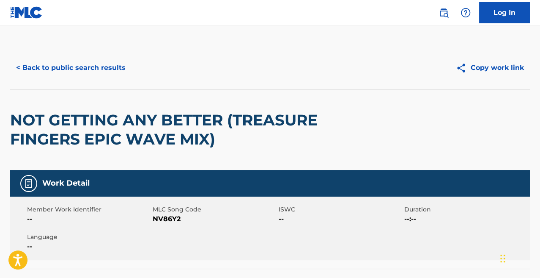
click at [55, 64] on button "< Back to public search results" at bounding box center [70, 67] width 121 height 21
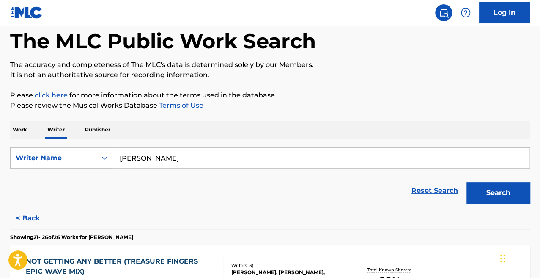
drag, startPoint x: 192, startPoint y: 163, endPoint x: 107, endPoint y: 137, distance: 89.4
type input "j"
type input "[PERSON_NAME]"
click at [467, 182] on button "Search" at bounding box center [498, 192] width 63 height 21
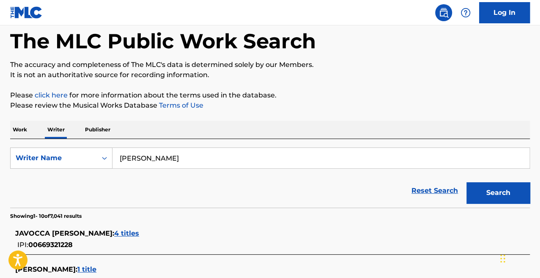
scroll to position [118, 0]
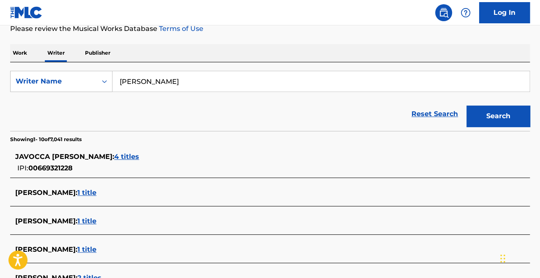
click at [107, 151] on div "JAVOCCA [PERSON_NAME] : 4 titles" at bounding box center [259, 156] width 488 height 10
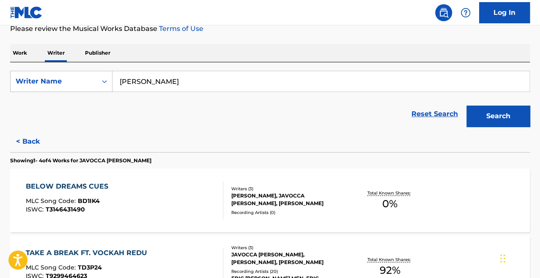
scroll to position [311, 0]
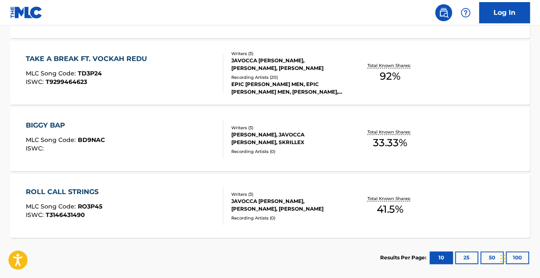
drag, startPoint x: 159, startPoint y: 185, endPoint x: 172, endPoint y: 198, distance: 18.6
click at [172, 198] on div "ROLL CALL STRINGS MLC Song Code : RO3P45 ISWC : T3146431490" at bounding box center [125, 206] width 198 height 38
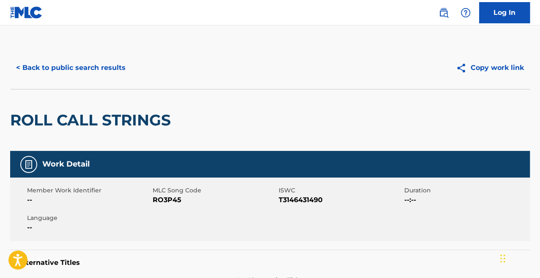
click at [79, 71] on button "< Back to public search results" at bounding box center [70, 67] width 121 height 21
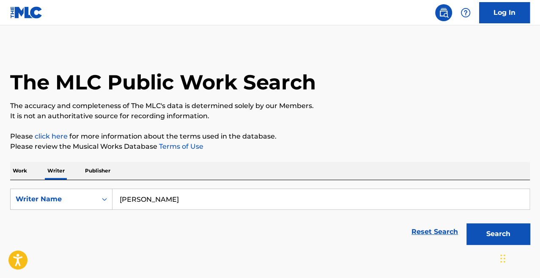
scroll to position [41, 0]
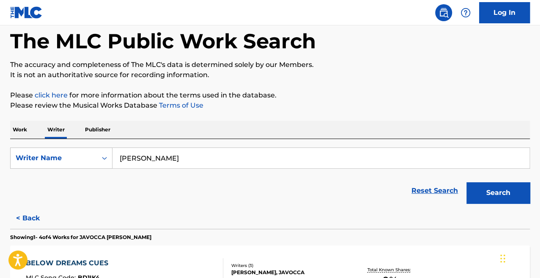
drag, startPoint x: 177, startPoint y: 162, endPoint x: 37, endPoint y: 142, distance: 141.0
click at [37, 142] on div "SearchWithCriteria7ceac4fa-a346-4047-8b08-f8143b20416c Writer Name [PERSON_NAME…" at bounding box center [270, 173] width 520 height 69
type input "VOCKAH REDU"
click at [467, 182] on button "Search" at bounding box center [498, 192] width 63 height 21
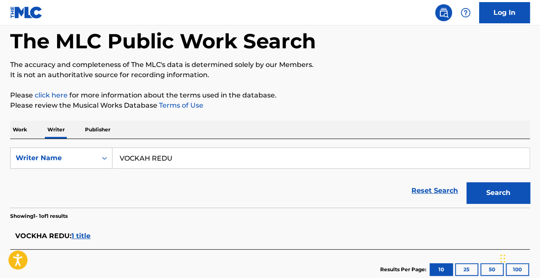
click at [88, 239] on span "1 title" at bounding box center [81, 235] width 19 height 8
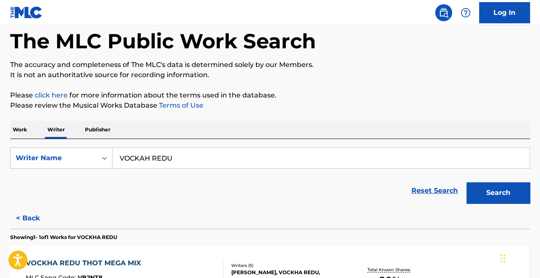
scroll to position [156, 0]
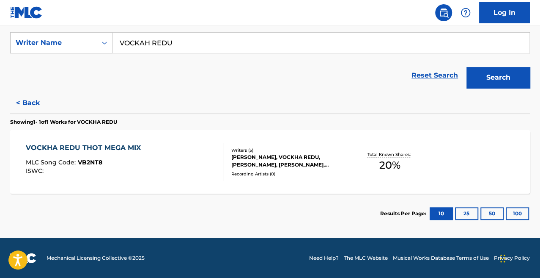
click at [162, 161] on div "VOCKHA REDU THOT MEGA MIX MLC Song Code : VB2NT8 ISWC :" at bounding box center [125, 162] width 198 height 38
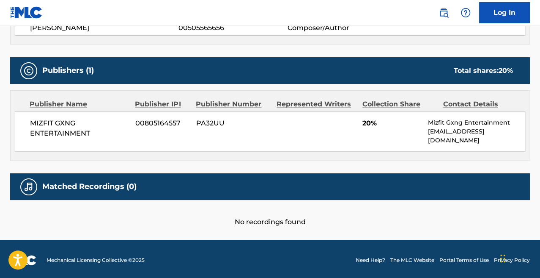
scroll to position [381, 0]
click at [86, 134] on span "MIZFIT GXNG ENTERTAINMENT" at bounding box center [79, 128] width 99 height 20
drag, startPoint x: 89, startPoint y: 133, endPoint x: 25, endPoint y: 121, distance: 64.6
click at [25, 121] on div "MIZFIT GXNG ENTERTAINMENT 00805164557 PA32UU 20% Mizfit Gxng Entertainment [EMA…" at bounding box center [270, 131] width 511 height 40
copy span "MIZFIT GXNG ENTERTAINMENT"
